Goal: Book appointment/travel/reservation

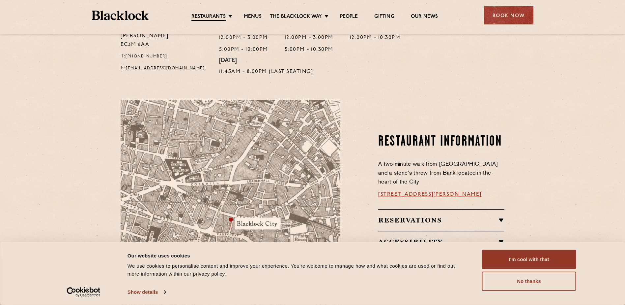
scroll to position [330, 0]
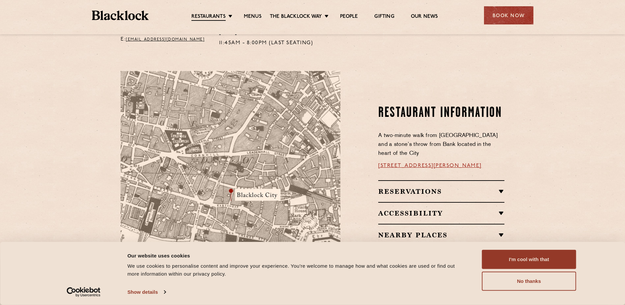
click at [432, 187] on h2 "Reservations" at bounding box center [441, 191] width 126 height 8
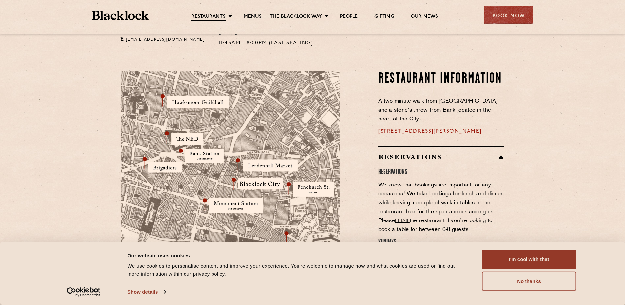
click at [506, 15] on div "Book Now" at bounding box center [508, 15] width 49 height 18
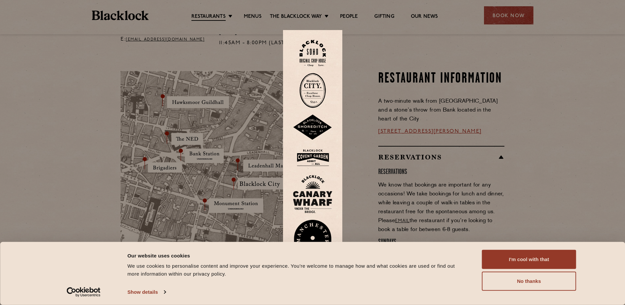
click at [522, 261] on button "I'm cool with that" at bounding box center [529, 259] width 94 height 19
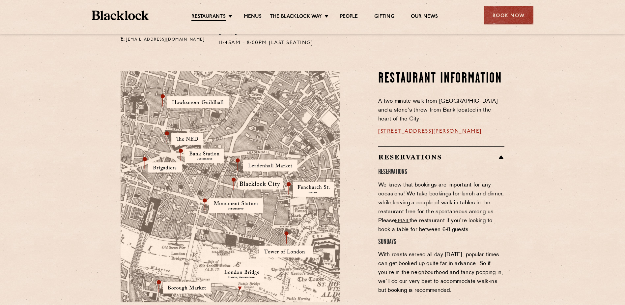
click at [496, 21] on div "Book Now" at bounding box center [508, 15] width 49 height 18
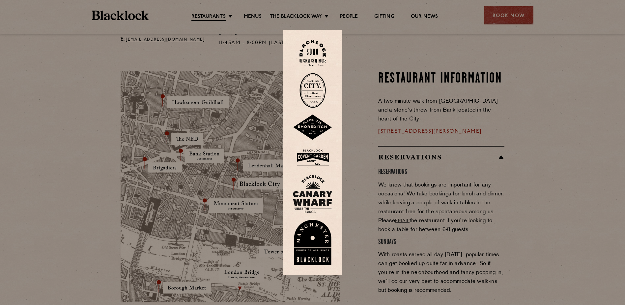
click at [311, 89] on img at bounding box center [313, 90] width 26 height 35
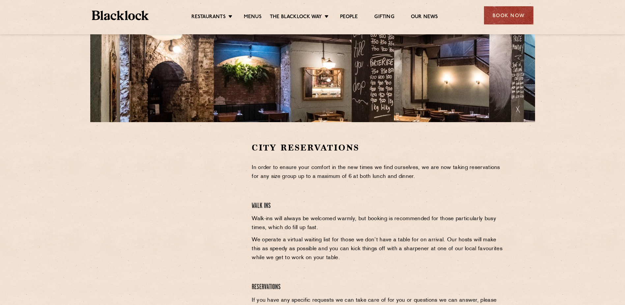
scroll to position [132, 0]
